Goal: Information Seeking & Learning: Learn about a topic

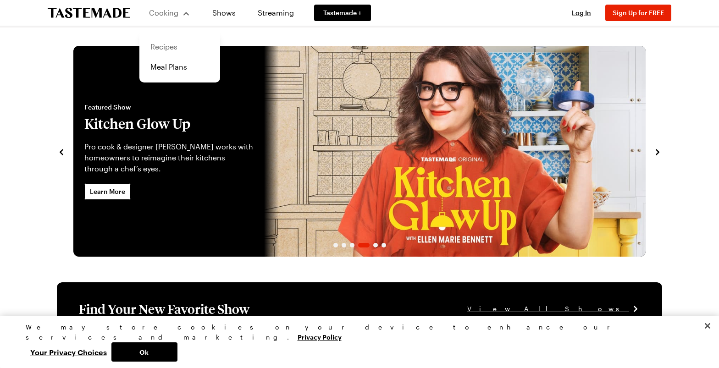
click at [158, 50] on link "Recipes" at bounding box center [180, 47] width 70 height 20
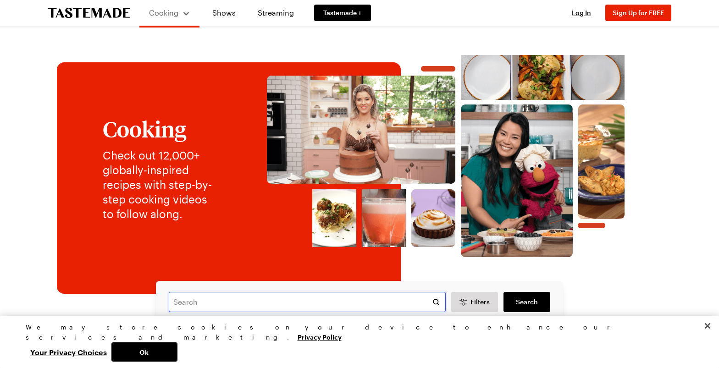
click at [206, 301] on input "text" at bounding box center [307, 302] width 277 height 20
type input "benedict"
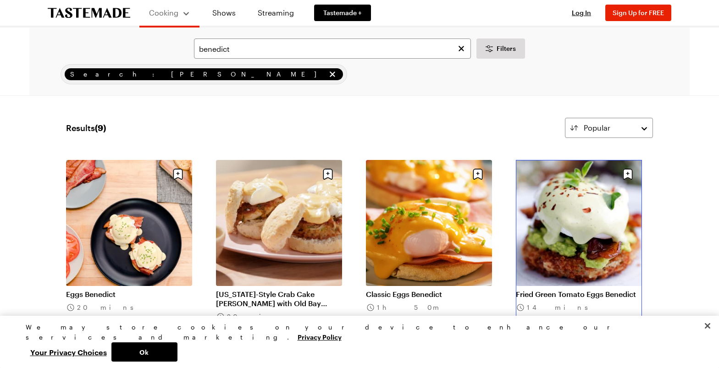
click at [556, 292] on link "Fried Green Tomato Eggs Benedict" at bounding box center [579, 294] width 126 height 9
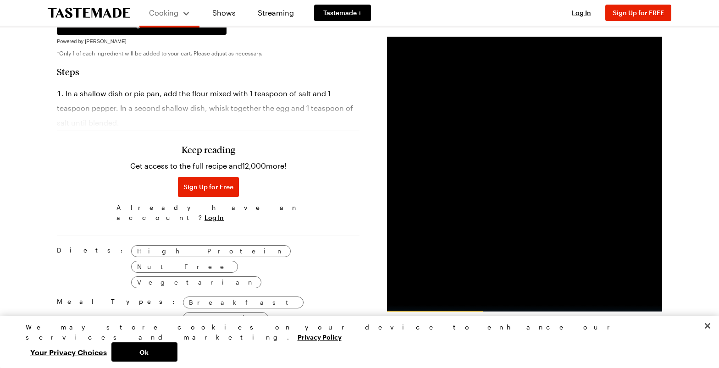
scroll to position [547, 0]
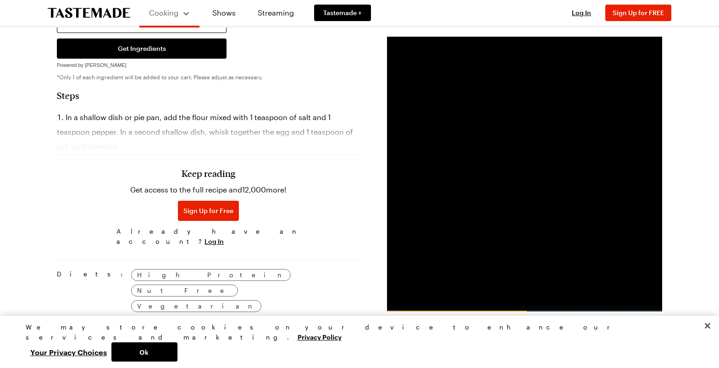
click at [90, 122] on div "Keep reading Get access to the full recipe and 12,000 more! Sign Up for Free Al…" at bounding box center [208, 186] width 303 height 128
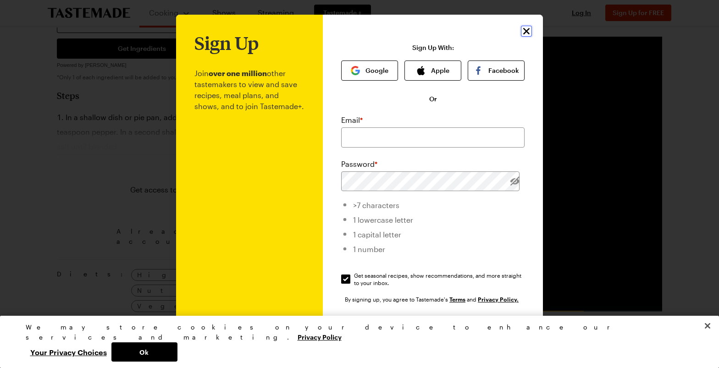
click at [529, 32] on icon "Close" at bounding box center [526, 31] width 11 height 11
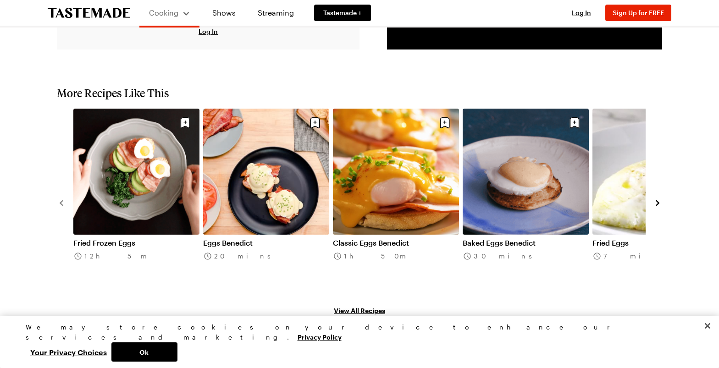
scroll to position [1077, 0]
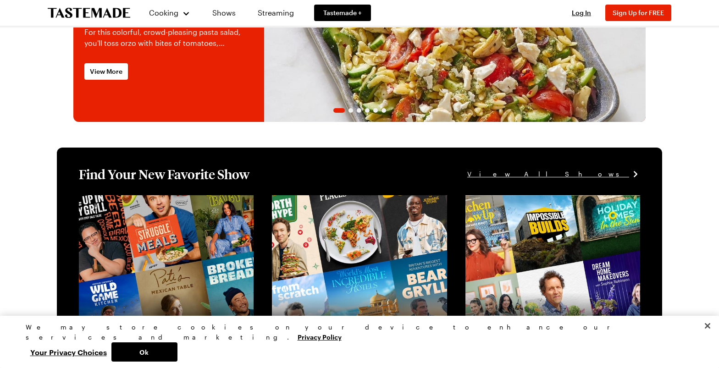
scroll to position [139, 0]
